Goal: Transaction & Acquisition: Purchase product/service

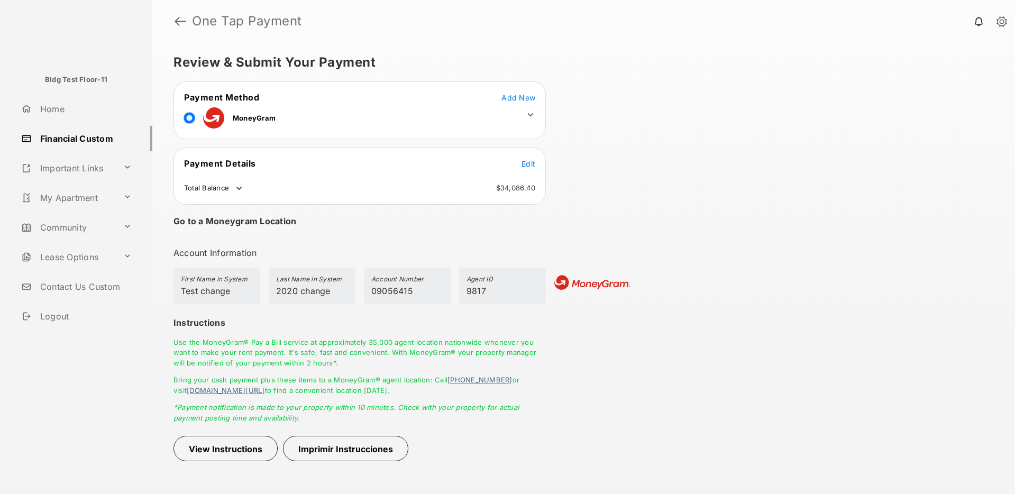
click at [1002, 22] on link at bounding box center [1001, 22] width 11 height 12
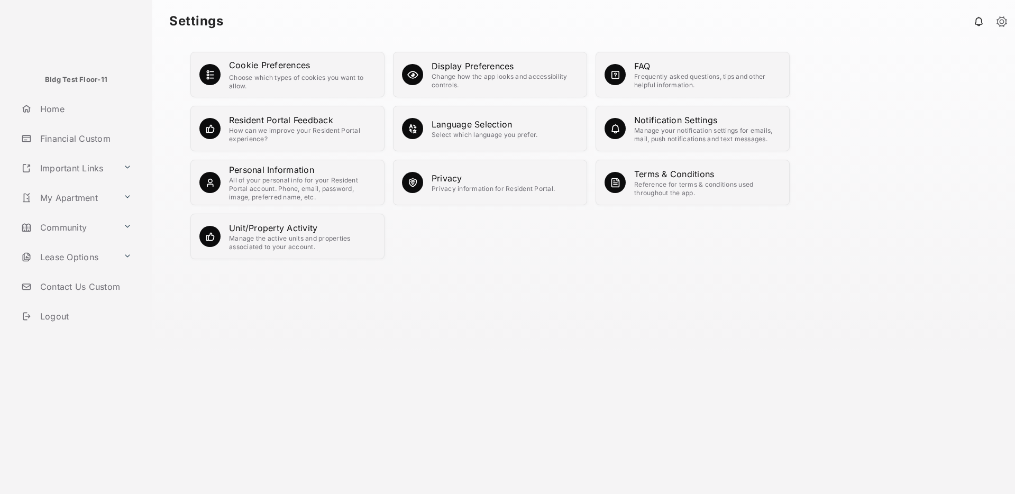
click at [41, 311] on link "Logout" at bounding box center [84, 316] width 135 height 25
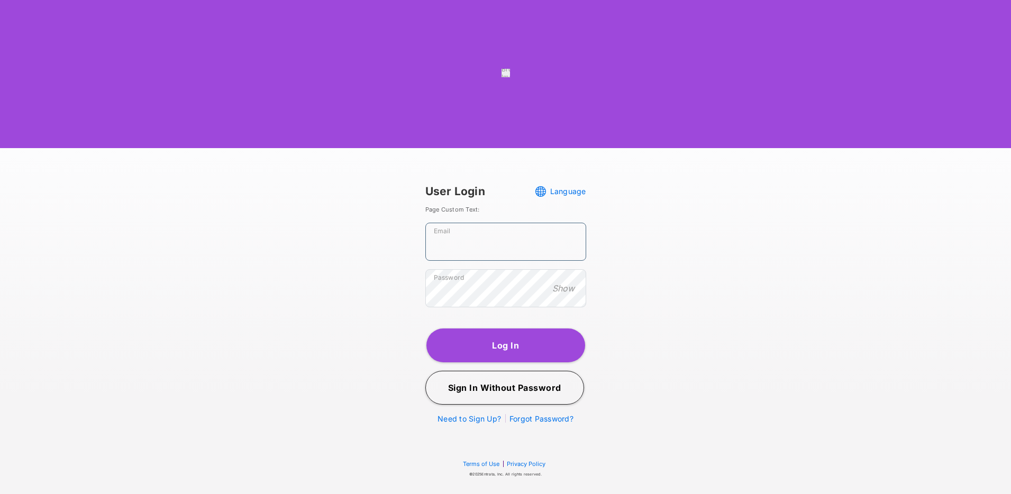
click at [449, 261] on input "Email" at bounding box center [505, 242] width 161 height 38
paste input "**********"
type input "**********"
click at [483, 362] on button "Log In" at bounding box center [505, 345] width 159 height 34
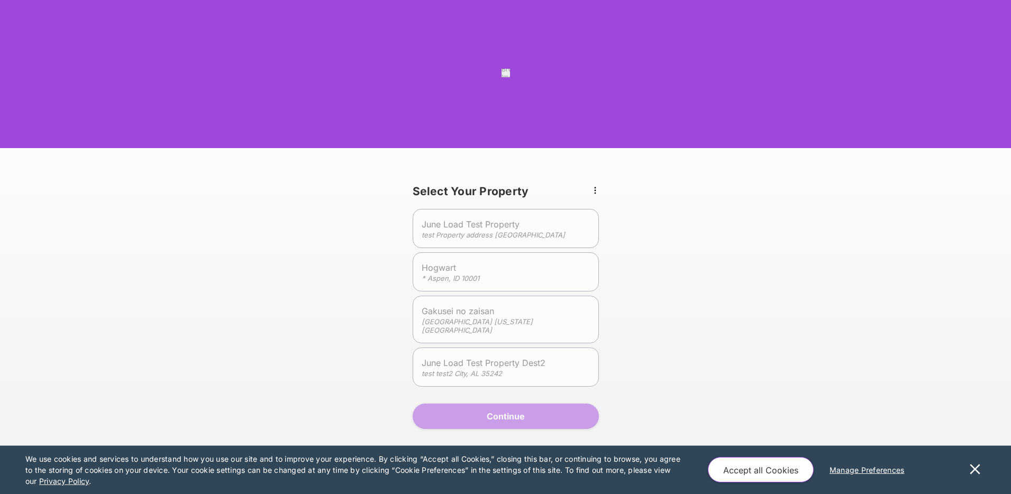
click at [723, 258] on div "Select Your Property June Load Test Property test Property address [GEOGRAPHIC_…" at bounding box center [505, 312] width 960 height 278
click at [480, 317] on span "Gakusei no zaisan" at bounding box center [496, 311] width 151 height 13
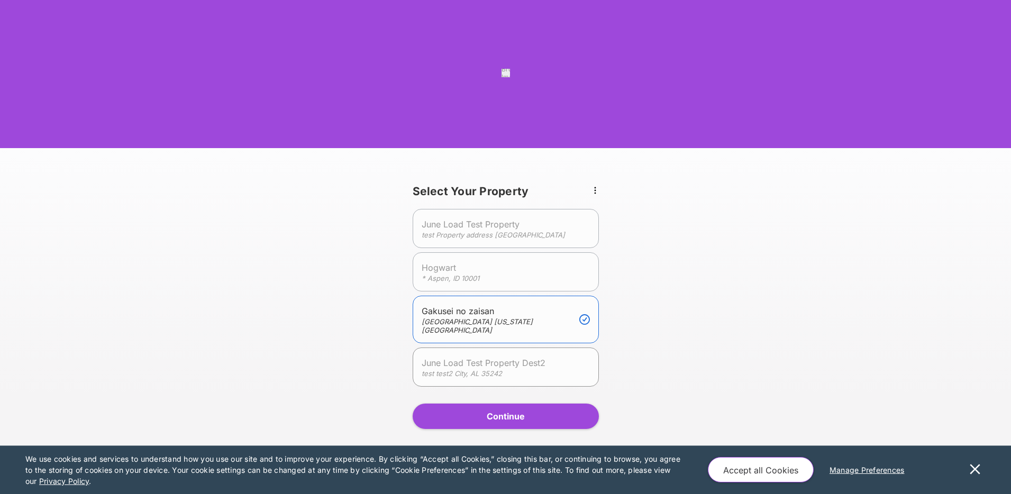
click at [501, 369] on span "June Load Test Property Dest2" at bounding box center [496, 362] width 151 height 13
click at [500, 334] on em "[GEOGRAPHIC_DATA] [US_STATE][GEOGRAPHIC_DATA]" at bounding box center [476, 325] width 111 height 17
click at [501, 424] on button "Continue" at bounding box center [505, 415] width 186 height 25
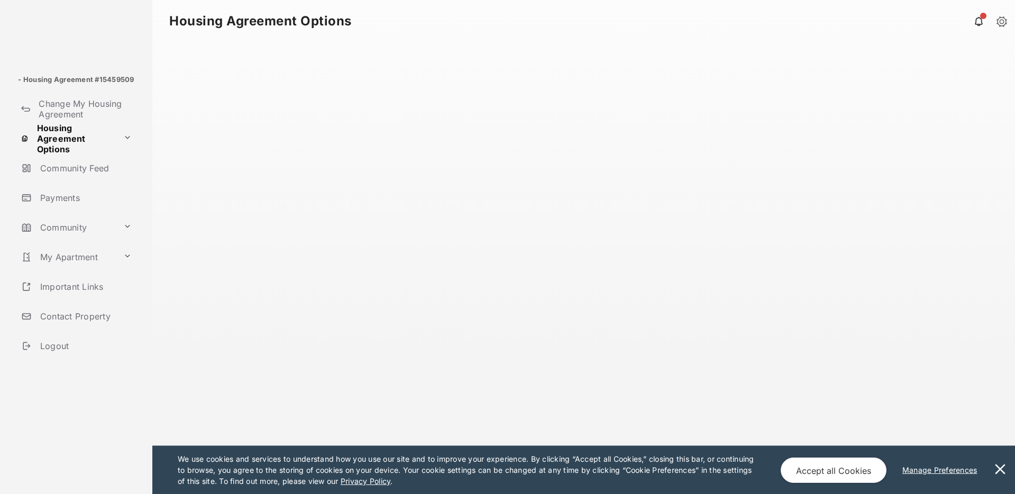
click at [997, 467] on button at bounding box center [999, 470] width 21 height 48
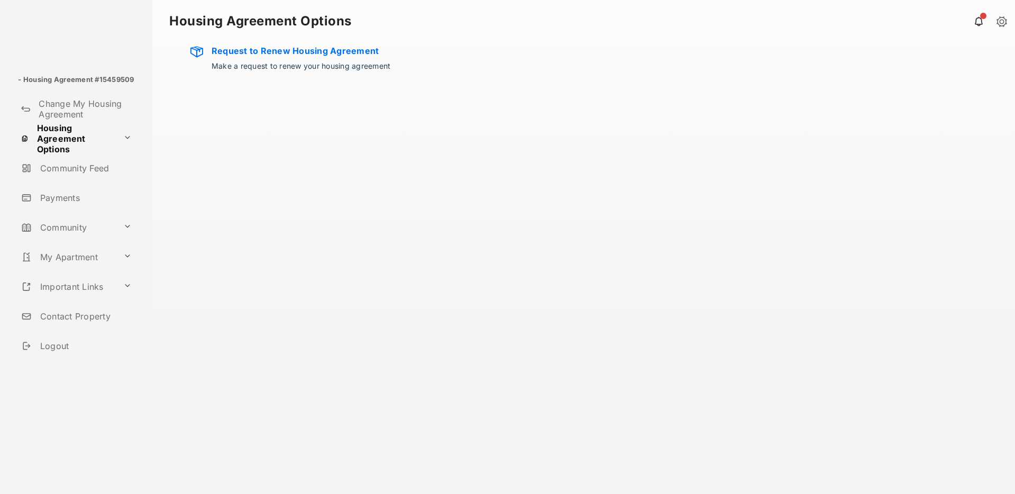
click at [66, 196] on link "Payments" at bounding box center [84, 197] width 135 height 25
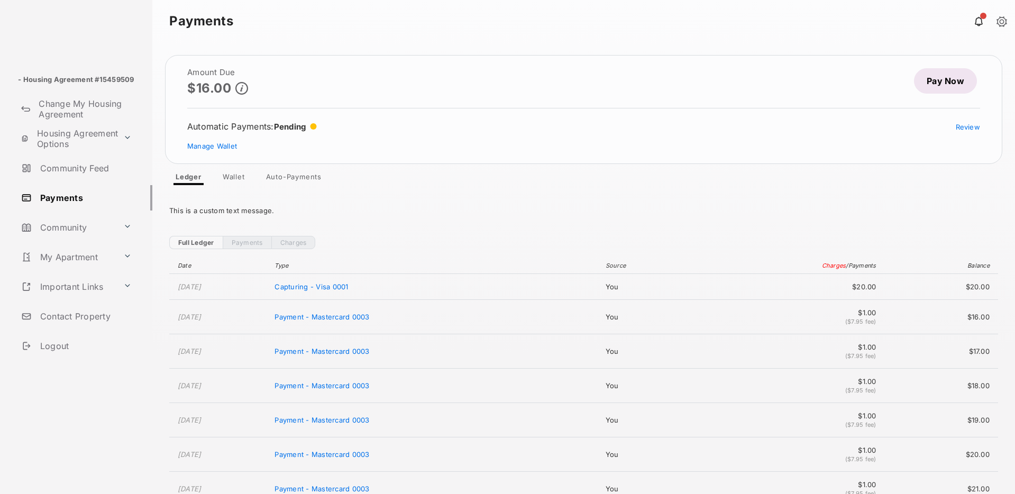
click at [930, 76] on link "Pay Now" at bounding box center [945, 80] width 63 height 25
